Goal: Navigation & Orientation: Understand site structure

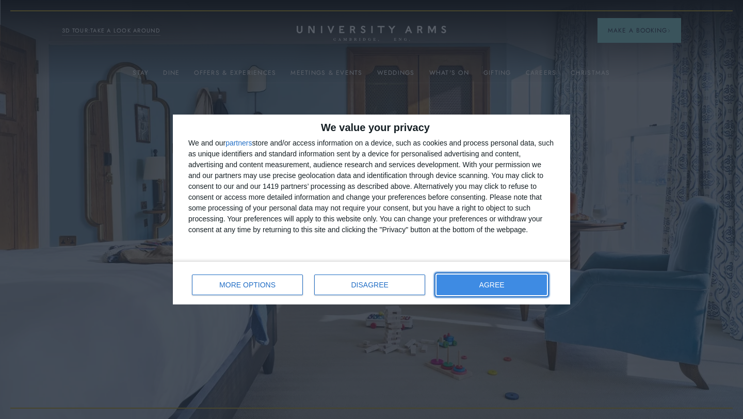
click at [475, 292] on button "AGREE" at bounding box center [491, 284] width 110 height 21
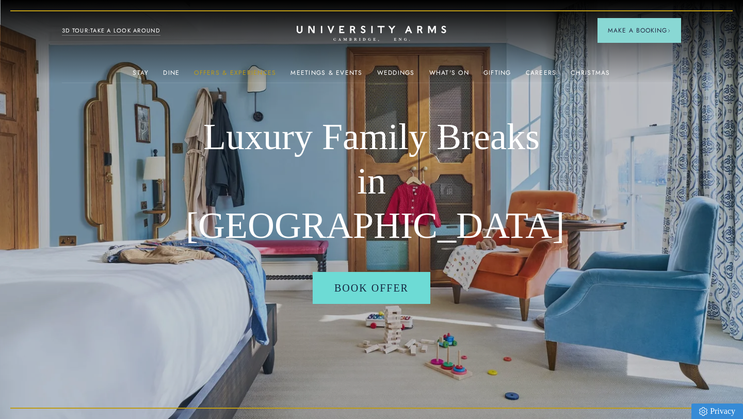
click at [264, 77] on link "Offers & Experiences" at bounding box center [235, 75] width 82 height 13
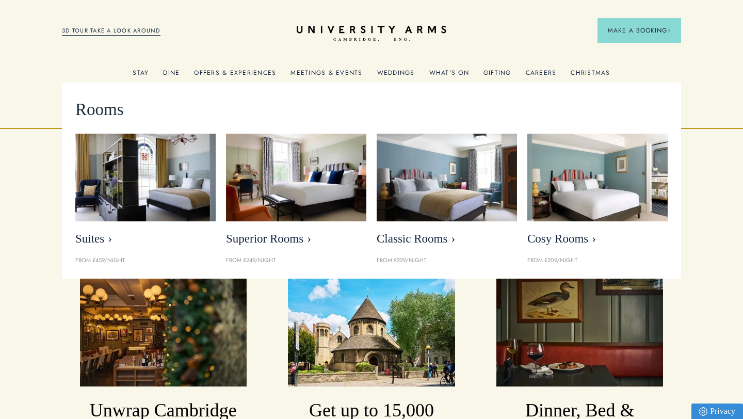
click at [103, 110] on span "Rooms" at bounding box center [99, 109] width 48 height 27
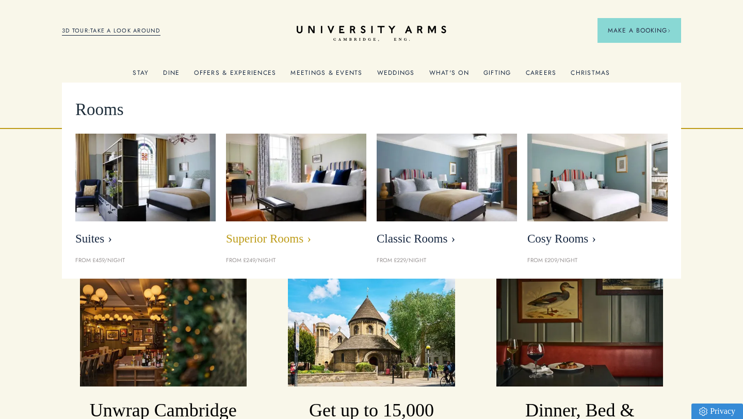
click at [314, 221] on link "Superior Rooms" at bounding box center [296, 193] width 140 height 118
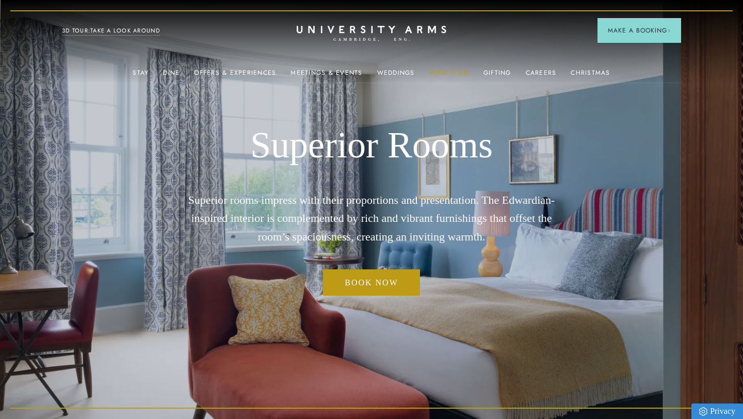
click at [441, 78] on link "What's On" at bounding box center [449, 75] width 40 height 13
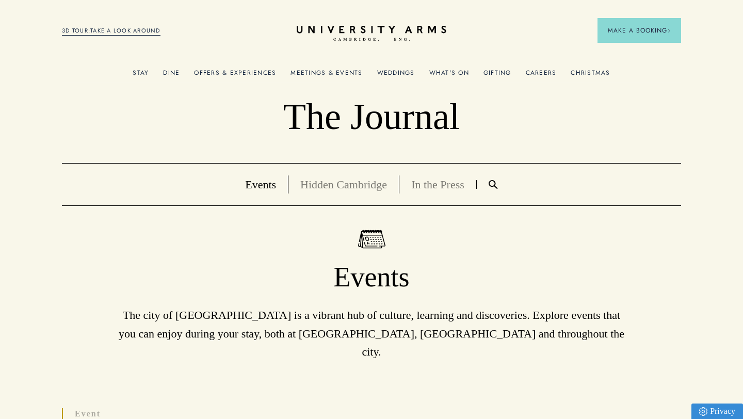
click at [135, 62] on ul "Stay Rooms Suites From £459/night Superior Rooms From £249/night Classic Rooms …" at bounding box center [371, 72] width 619 height 21
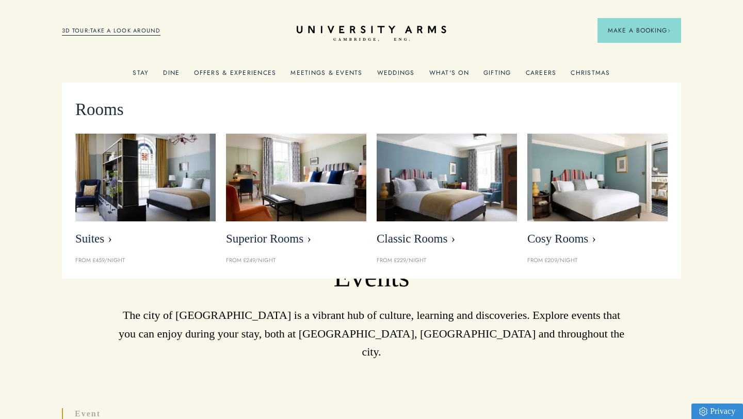
click at [139, 71] on link "Stay" at bounding box center [141, 75] width 16 height 13
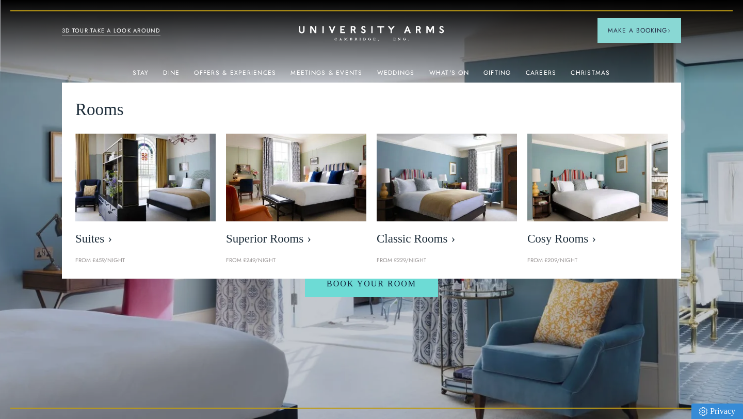
click at [329, 37] on icon "CAMBRIDGE’S LEADING LUXURY HOTEL SINCE [DATE]" at bounding box center [371, 33] width 145 height 15
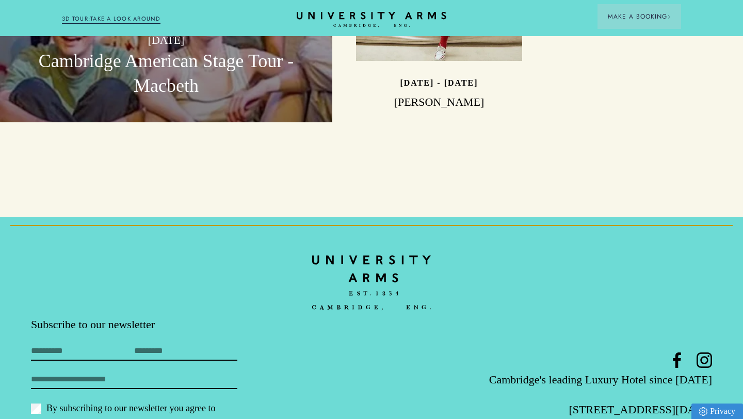
scroll to position [3070, 0]
